Goal: Task Accomplishment & Management: Manage account settings

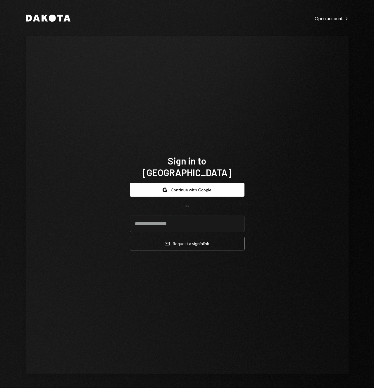
drag, startPoint x: 198, startPoint y: 137, endPoint x: 197, endPoint y: 162, distance: 25.8
click at [202, 138] on div "Sign in to Dakota Google Continue with Google OR Email Request a sign in link" at bounding box center [187, 205] width 323 height 338
click at [186, 183] on button "Google Continue with Google" at bounding box center [187, 190] width 115 height 14
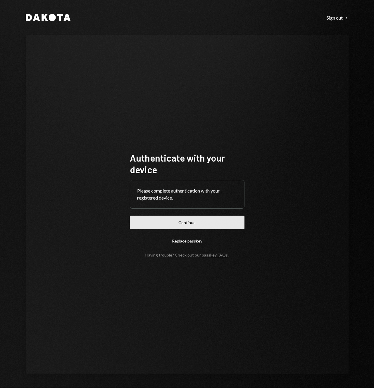
click at [164, 216] on button "Continue" at bounding box center [187, 223] width 115 height 14
